Goal: Task Accomplishment & Management: Use online tool/utility

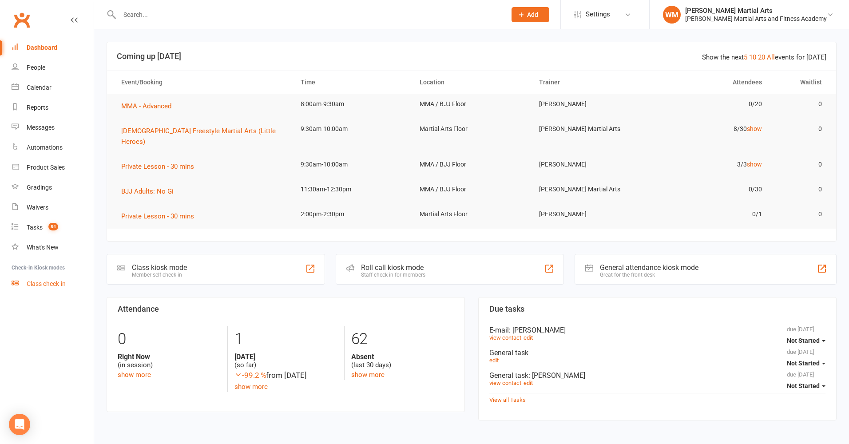
click at [40, 285] on div "Class check-in" at bounding box center [46, 283] width 39 height 7
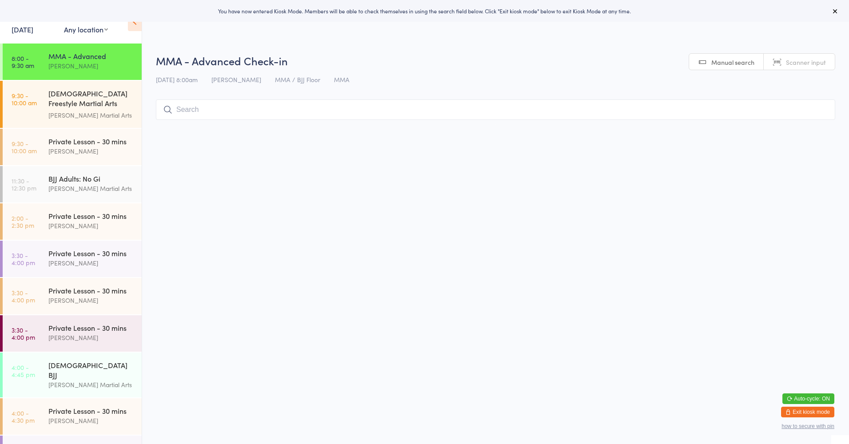
click at [101, 32] on select "Any location Martial Arts Floor MMA / BJJ Floor Cage Area" at bounding box center [86, 29] width 44 height 10
select select "0"
click at [64, 24] on select "Any location Martial Arts Floor MMA / BJJ Floor Cage Area" at bounding box center [86, 29] width 44 height 10
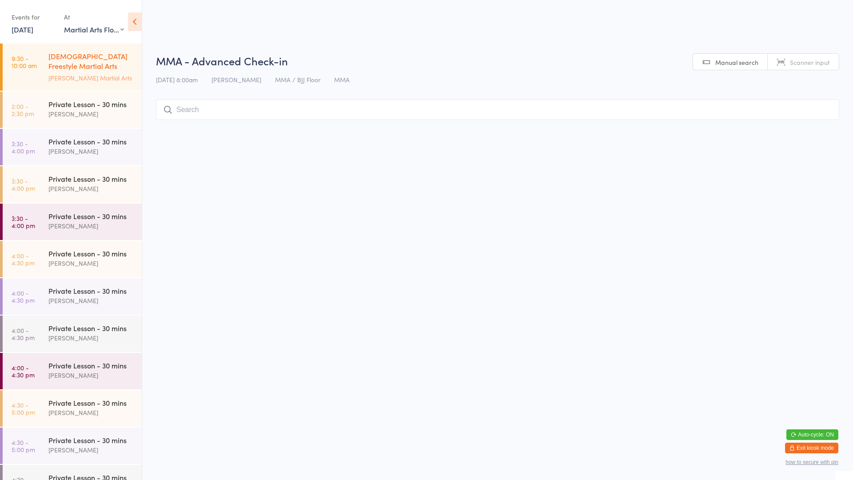
click at [74, 73] on div "[PERSON_NAME] Martial Arts" at bounding box center [91, 78] width 86 height 10
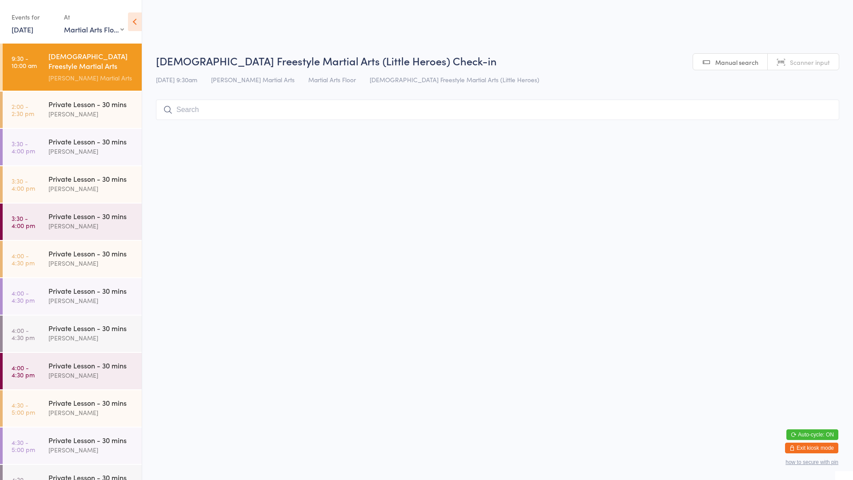
click at [211, 113] on input "search" at bounding box center [497, 109] width 683 height 20
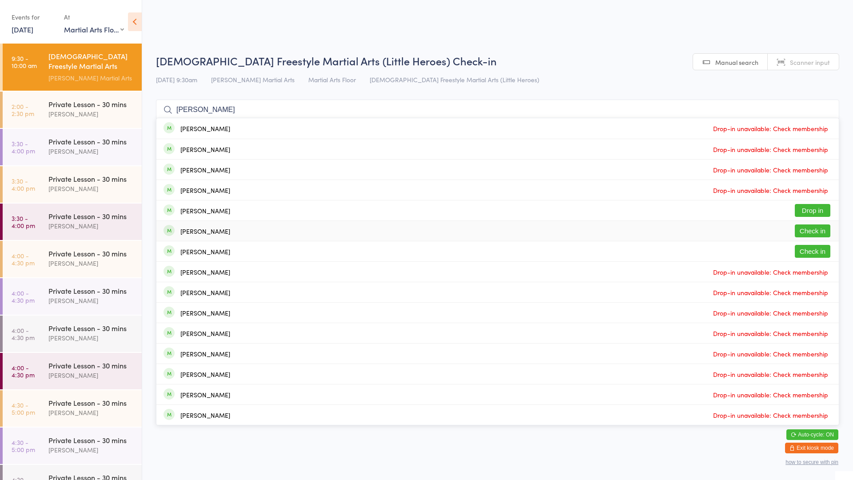
type input "[PERSON_NAME]"
click at [809, 230] on button "Check in" at bounding box center [813, 230] width 36 height 13
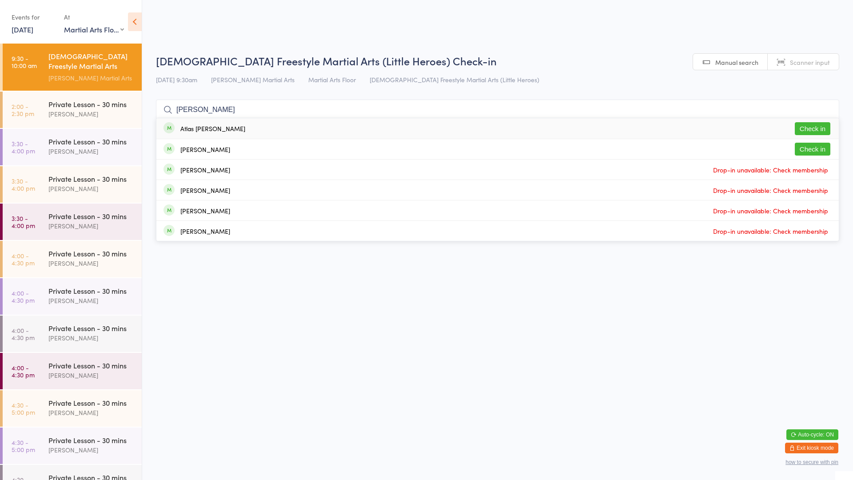
type input "[PERSON_NAME]"
click at [810, 133] on button "Check in" at bounding box center [813, 128] width 36 height 13
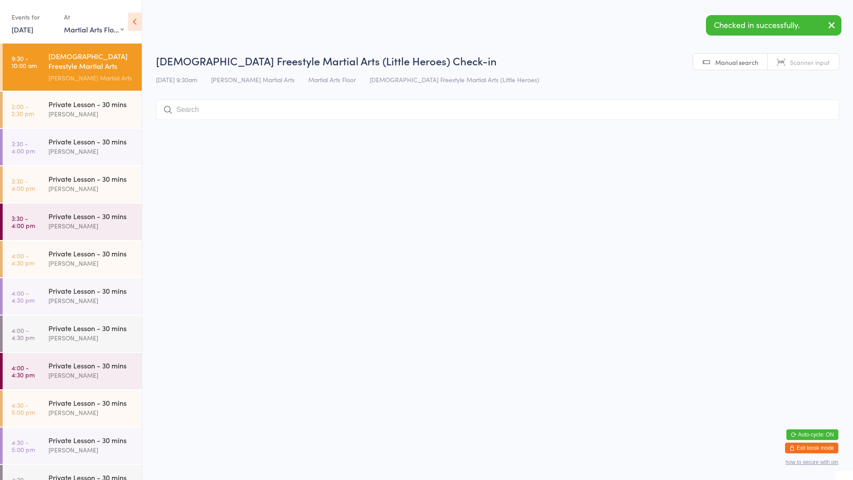
click at [745, 113] on input "search" at bounding box center [497, 109] width 683 height 20
type input "sext"
click at [807, 148] on button "Check in" at bounding box center [813, 149] width 36 height 13
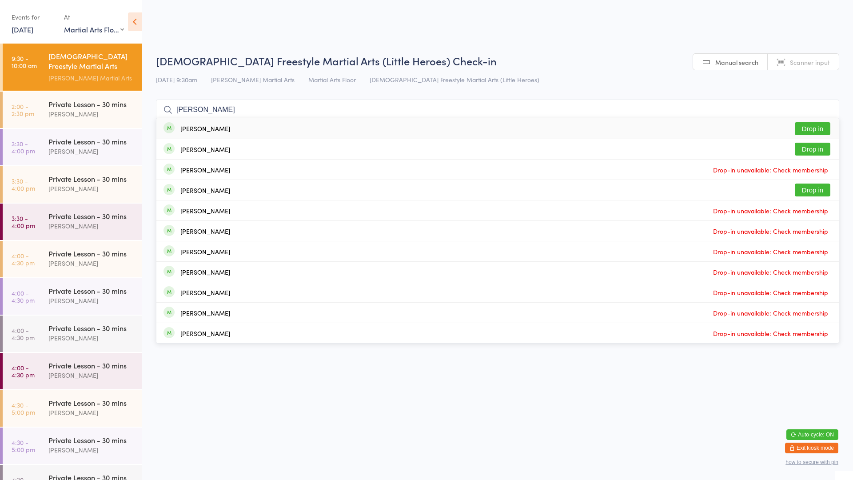
type input "[PERSON_NAME]"
click at [808, 131] on button "Drop in" at bounding box center [813, 128] width 36 height 13
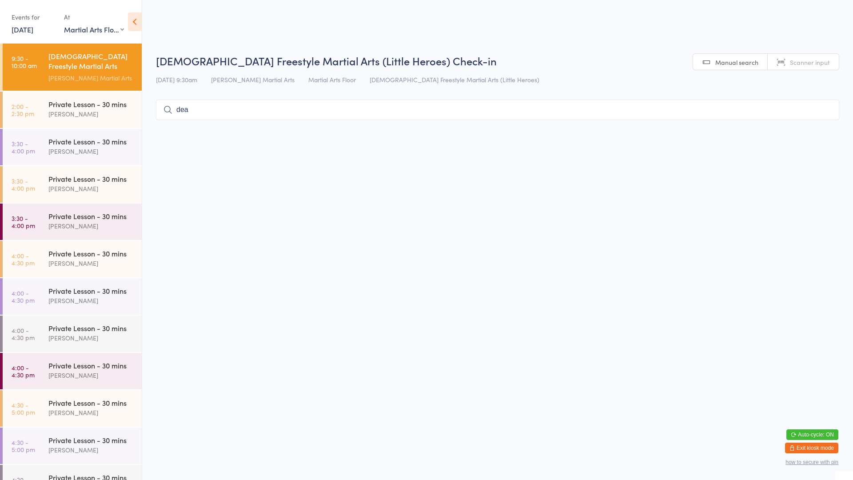
type input "[PERSON_NAME]"
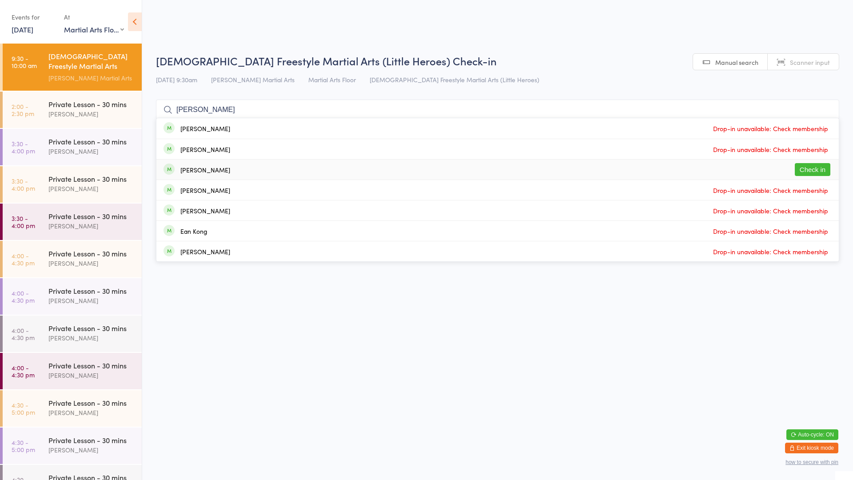
type input "[PERSON_NAME]"
click at [808, 169] on button "Check in" at bounding box center [813, 169] width 36 height 13
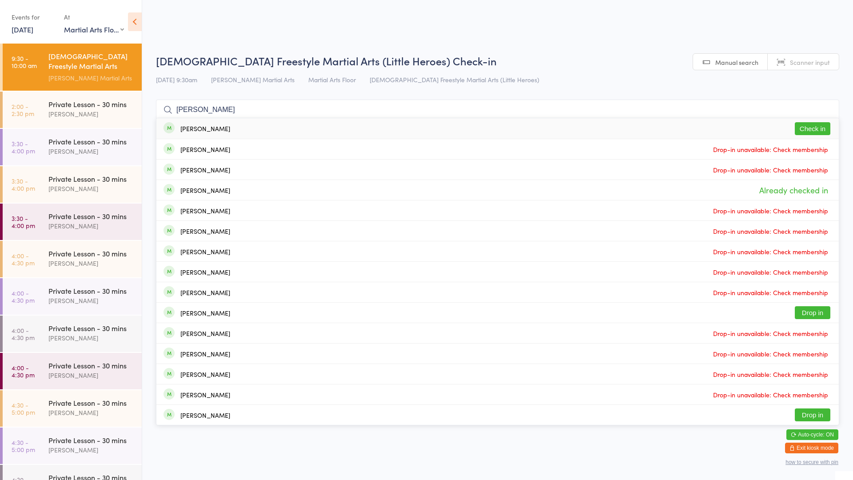
type input "[PERSON_NAME]"
click at [820, 135] on button "Check in" at bounding box center [813, 128] width 36 height 13
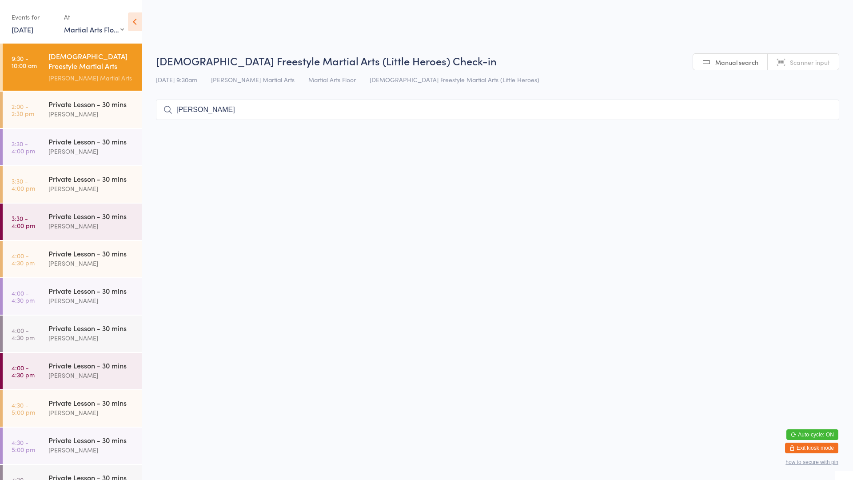
type input "[PERSON_NAME]"
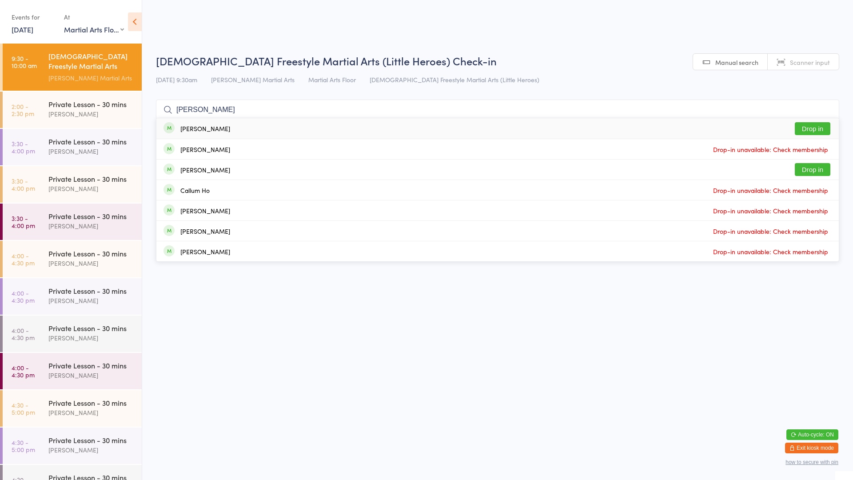
click at [374, 137] on div "[PERSON_NAME] Drop in" at bounding box center [497, 128] width 682 height 20
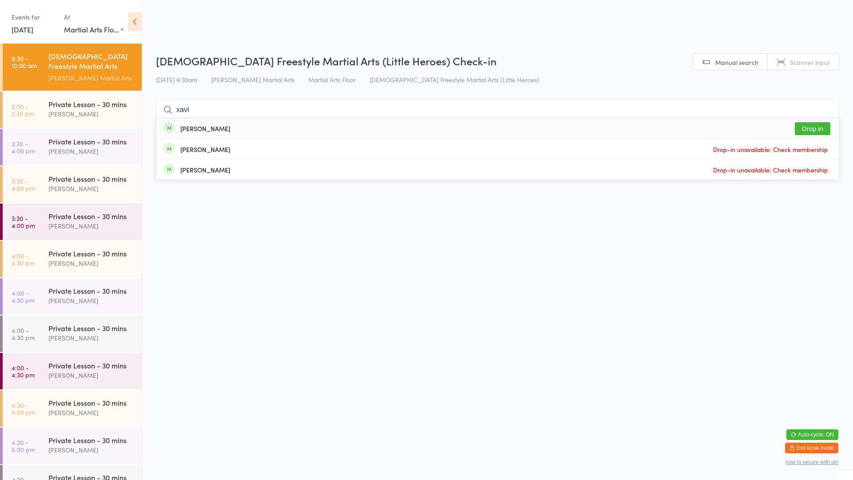
type input "xavi"
click at [819, 125] on button "Drop in" at bounding box center [813, 128] width 36 height 13
